Goal: Task Accomplishment & Management: Use online tool/utility

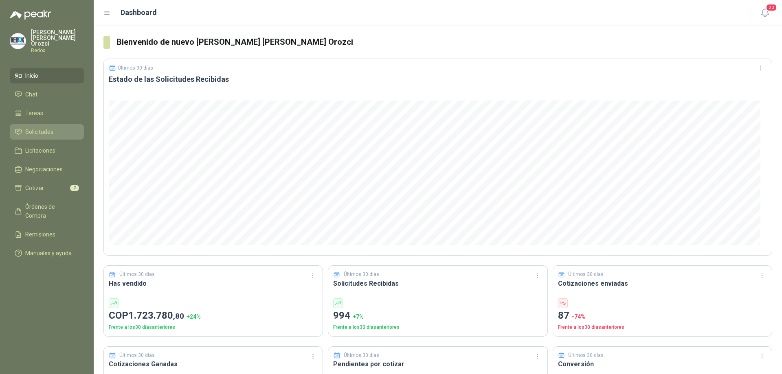
click at [48, 127] on span "Solicitudes" at bounding box center [39, 131] width 28 height 9
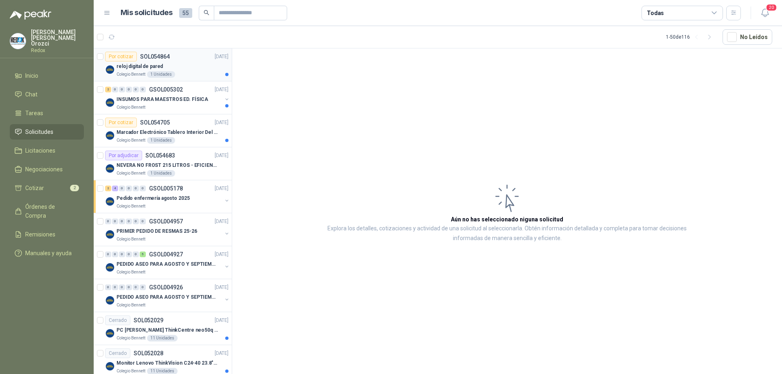
click at [192, 70] on div "reloj digital de pared" at bounding box center [172, 66] width 112 height 10
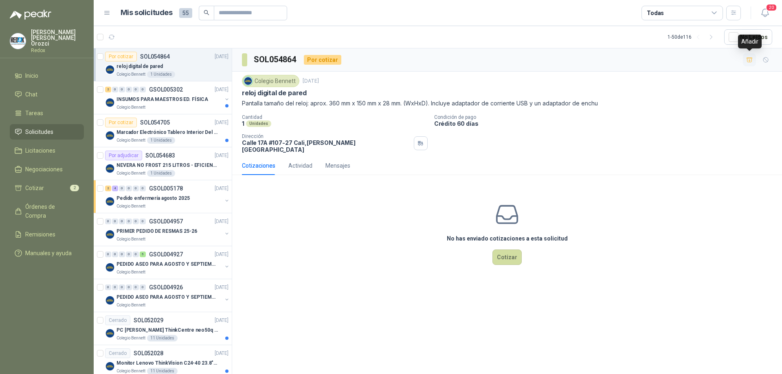
click at [746, 62] on icon "button" at bounding box center [749, 60] width 7 height 7
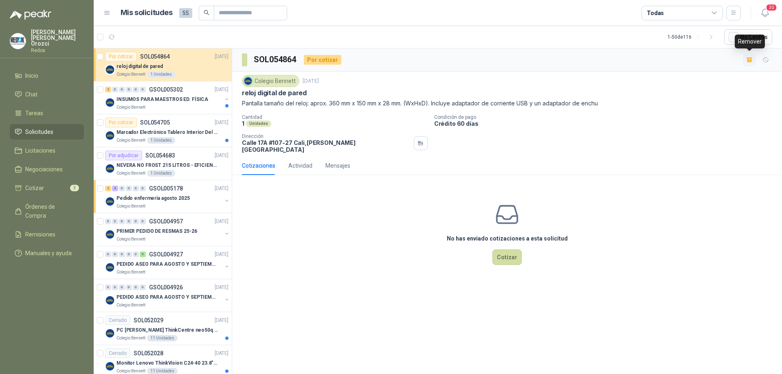
click at [748, 62] on icon "button" at bounding box center [749, 60] width 5 height 3
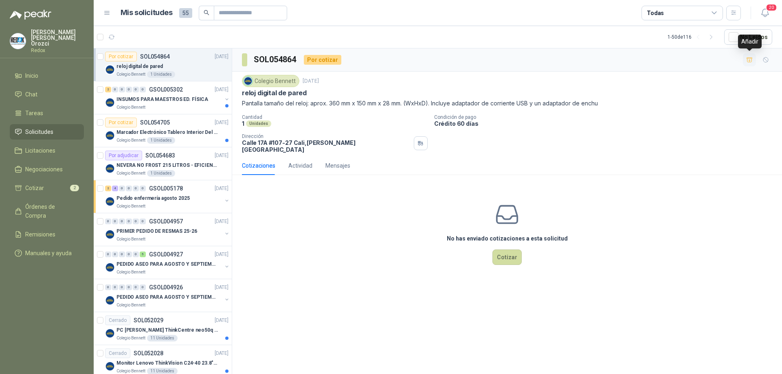
click at [748, 62] on icon "button" at bounding box center [749, 60] width 7 height 7
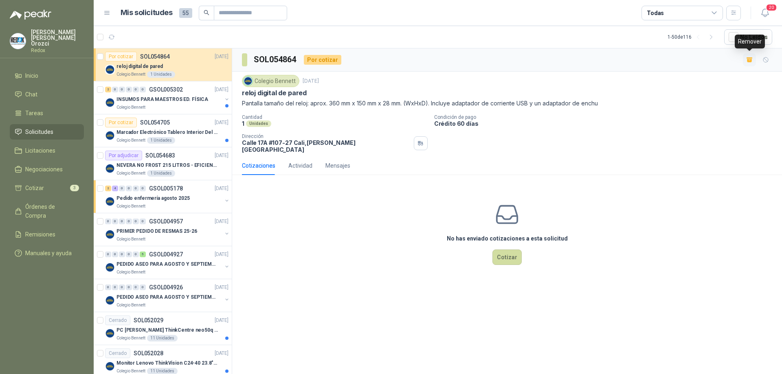
click at [748, 62] on icon "button" at bounding box center [749, 60] width 5 height 3
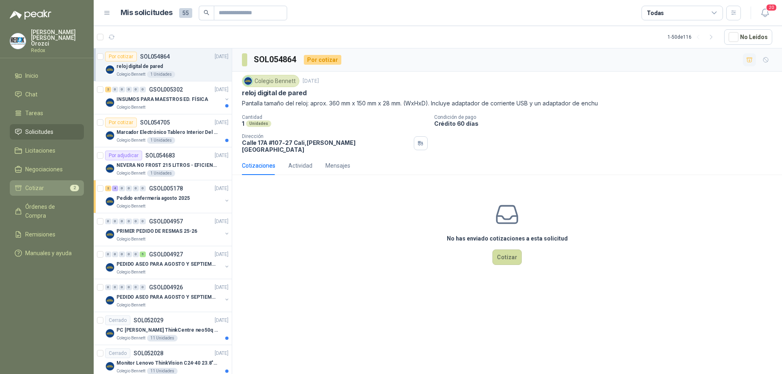
click at [39, 186] on span "Cotizar" at bounding box center [34, 188] width 19 height 9
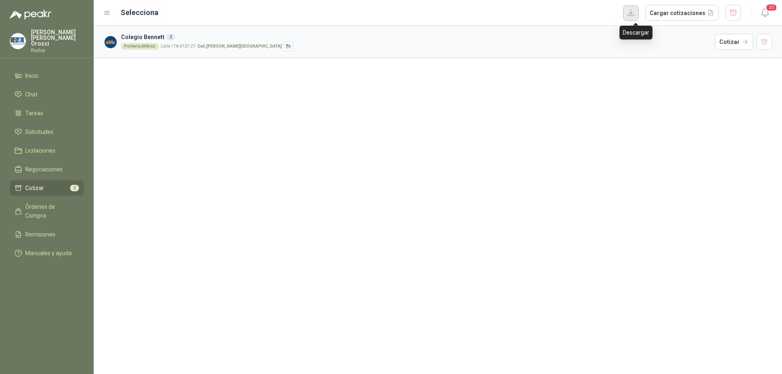
click at [638, 14] on button "button" at bounding box center [630, 12] width 15 height 15
click at [52, 184] on li "Cotizar 2" at bounding box center [47, 188] width 64 height 9
click at [35, 71] on span "Inicio" at bounding box center [31, 75] width 13 height 9
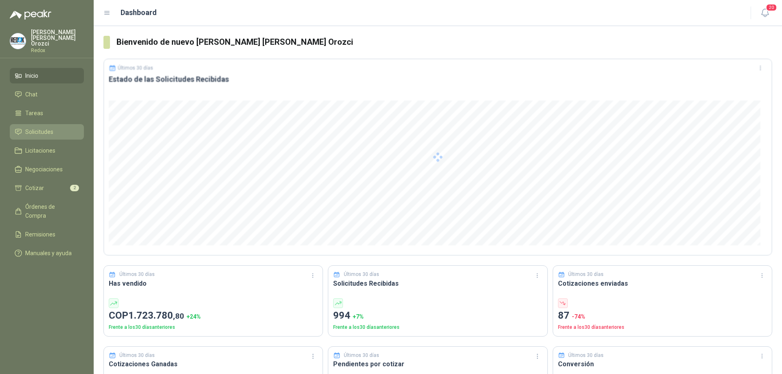
click at [43, 127] on span "Solicitudes" at bounding box center [39, 131] width 28 height 9
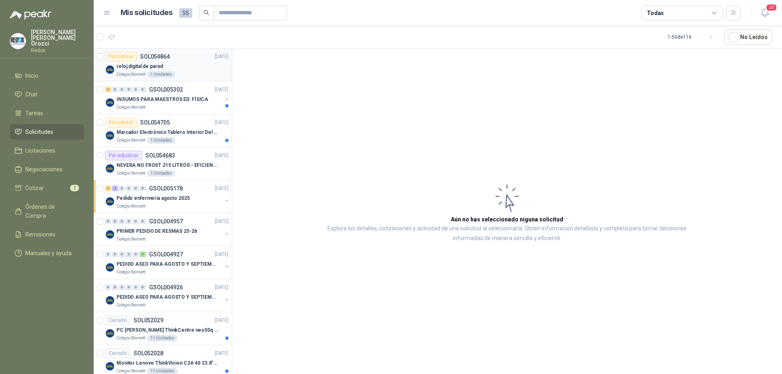
click at [193, 62] on div "reloj digital de pared" at bounding box center [172, 66] width 112 height 10
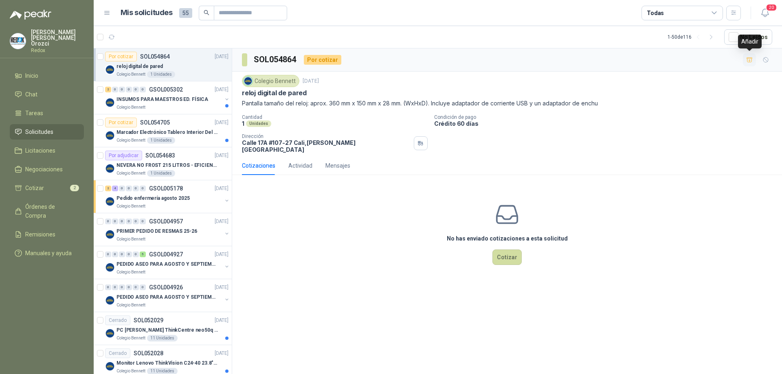
click at [750, 61] on icon "button" at bounding box center [749, 59] width 6 height 4
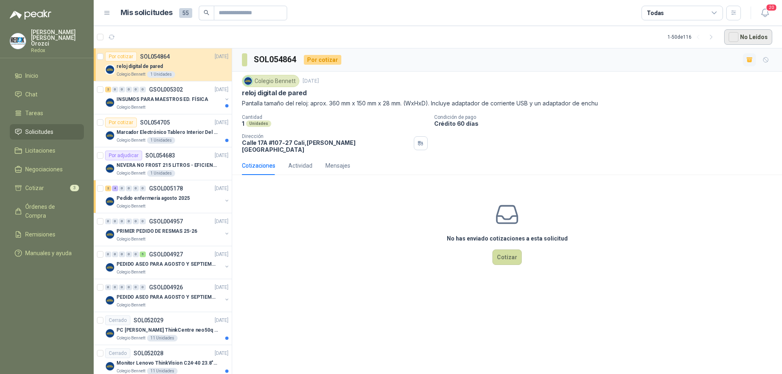
click at [747, 43] on button "No Leídos" at bounding box center [748, 36] width 48 height 15
click at [747, 59] on icon "button" at bounding box center [749, 60] width 5 height 3
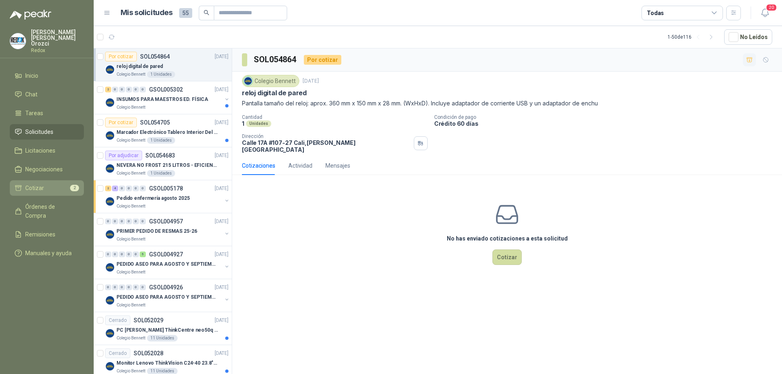
click at [31, 184] on span "Cotizar" at bounding box center [34, 188] width 19 height 9
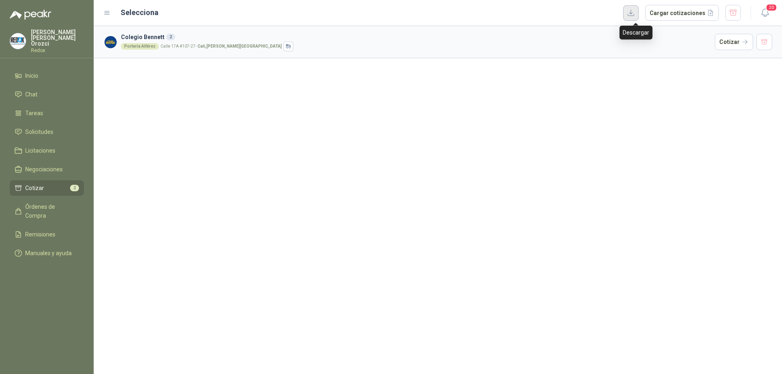
click at [636, 10] on button "button" at bounding box center [630, 12] width 15 height 15
click at [49, 184] on li "Cotizar 2" at bounding box center [47, 188] width 64 height 9
click at [39, 184] on span "Cotizar" at bounding box center [34, 188] width 19 height 9
click at [762, 46] on button "button" at bounding box center [764, 42] width 16 height 16
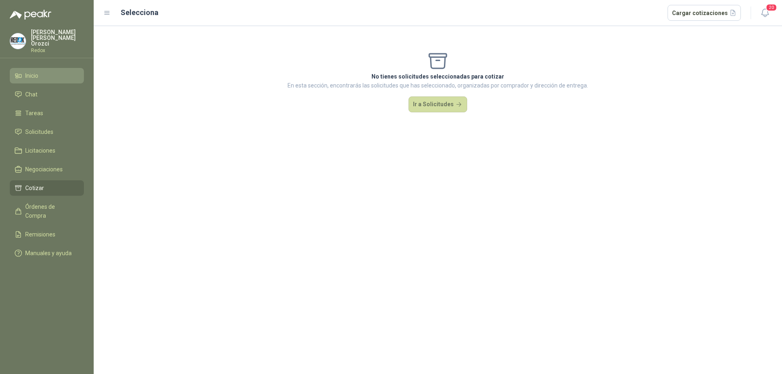
click at [49, 73] on li "Inicio" at bounding box center [47, 75] width 64 height 9
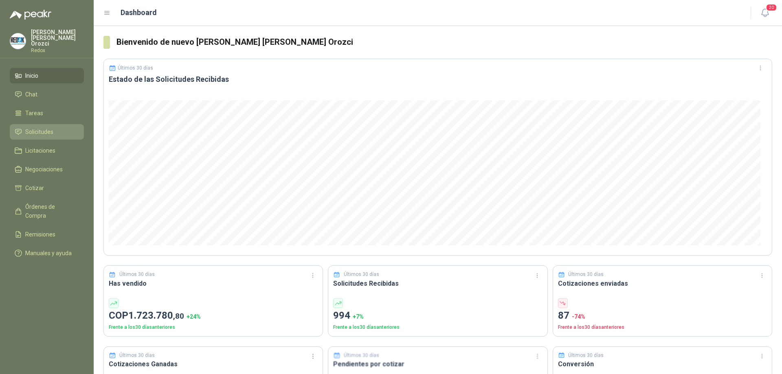
click at [54, 127] on li "Solicitudes" at bounding box center [47, 131] width 64 height 9
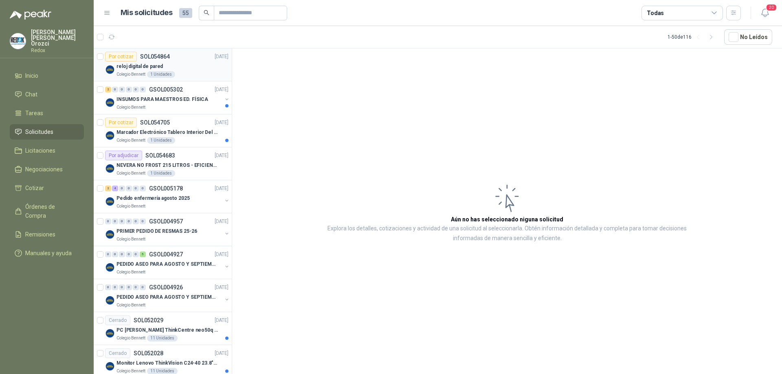
click at [184, 70] on div "reloj digital de pared" at bounding box center [172, 66] width 112 height 10
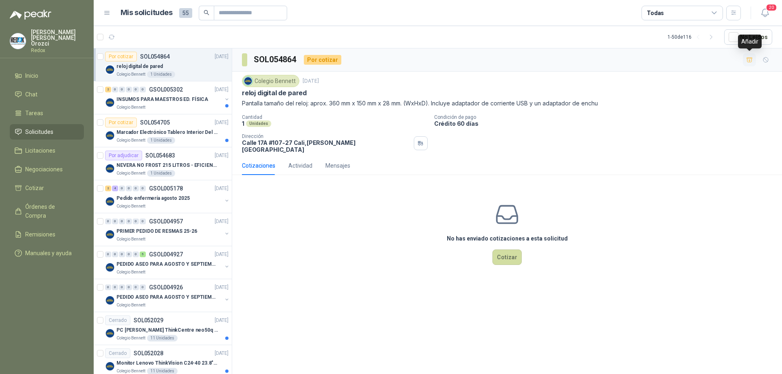
click at [750, 60] on icon "button" at bounding box center [749, 60] width 7 height 7
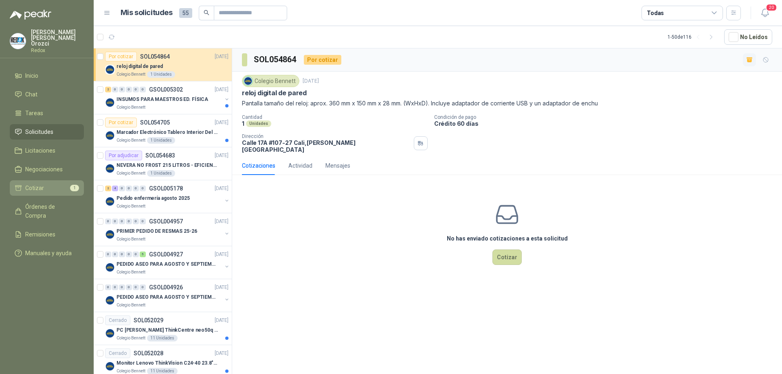
click at [39, 184] on span "Cotizar" at bounding box center [34, 188] width 19 height 9
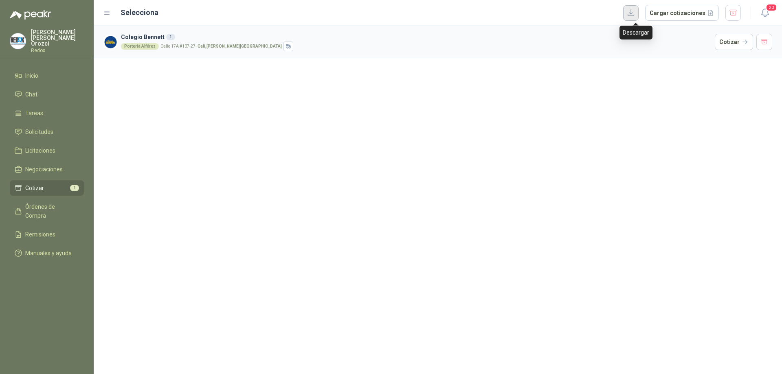
click at [637, 18] on button "button" at bounding box center [630, 12] width 15 height 15
click at [678, 13] on button "Cargar cotizaciones" at bounding box center [682, 13] width 74 height 16
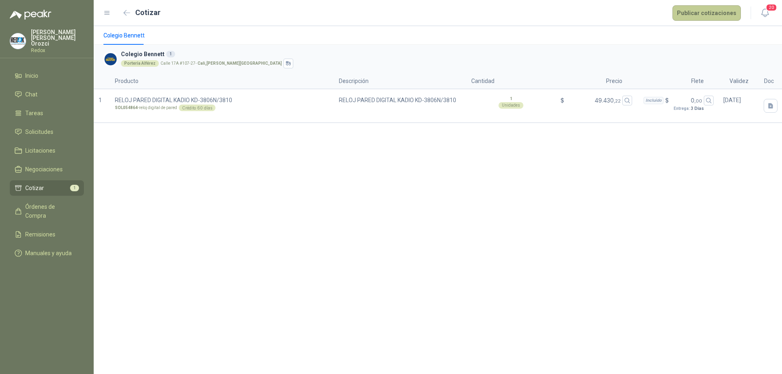
click at [690, 13] on button "Publicar cotizaciones" at bounding box center [706, 12] width 68 height 15
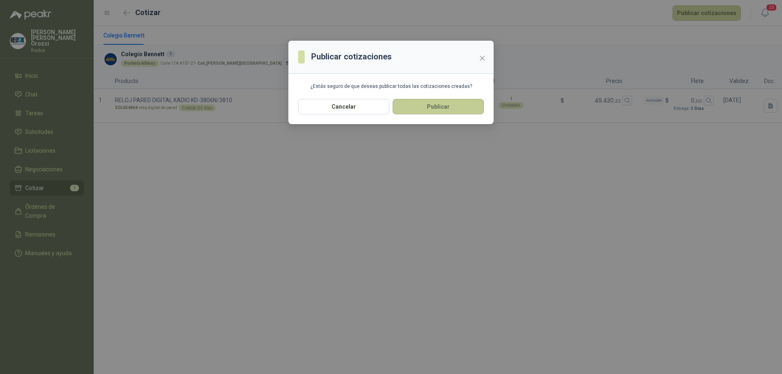
click at [427, 112] on button "Publicar" at bounding box center [437, 106] width 91 height 15
